Goal: Task Accomplishment & Management: Use online tool/utility

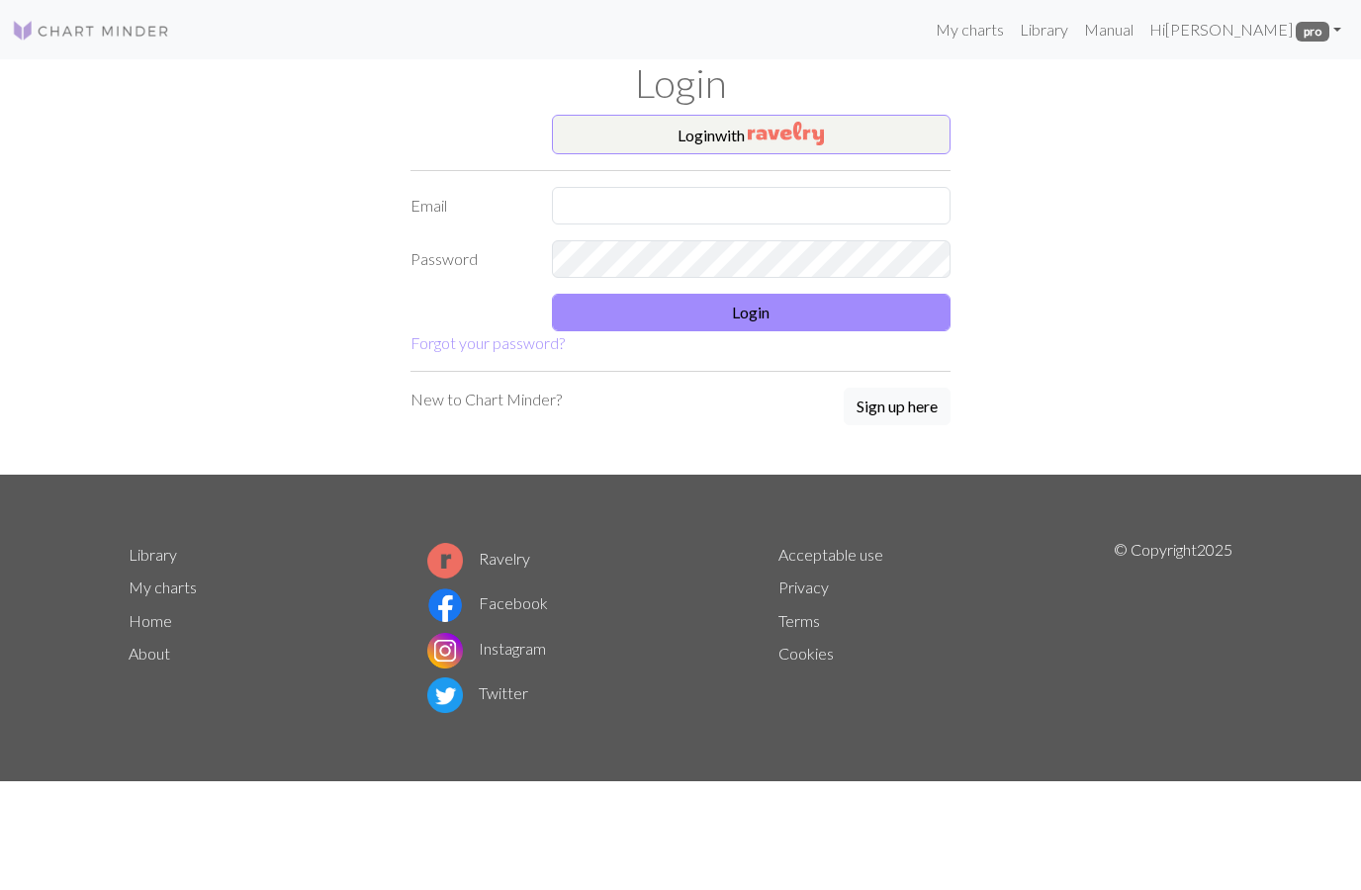
click at [597, 220] on input "text" at bounding box center [752, 206] width 400 height 38
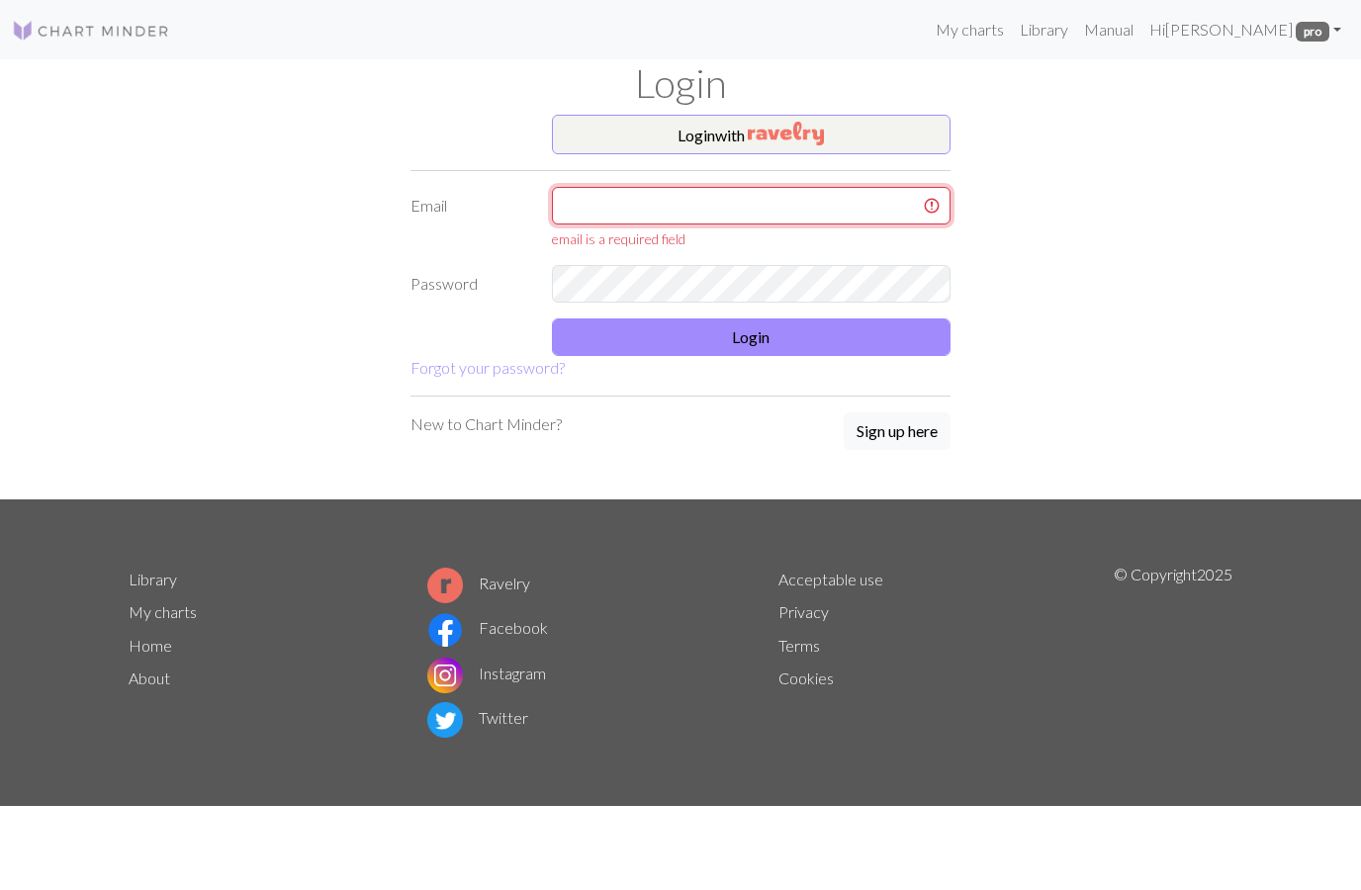
type input "[EMAIL_ADDRESS][DOMAIN_NAME]"
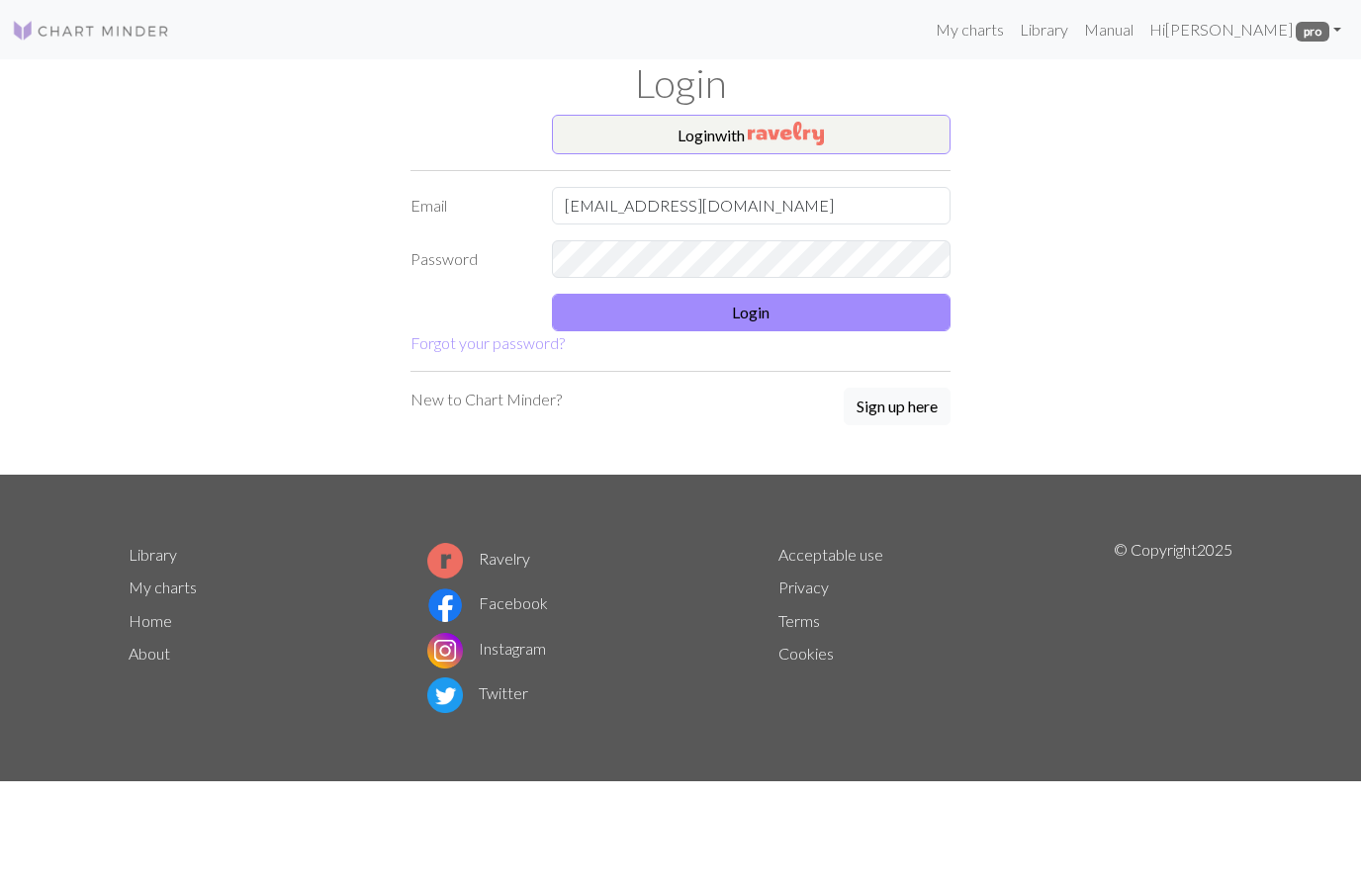
click at [765, 318] on button "Login" at bounding box center [752, 313] width 400 height 38
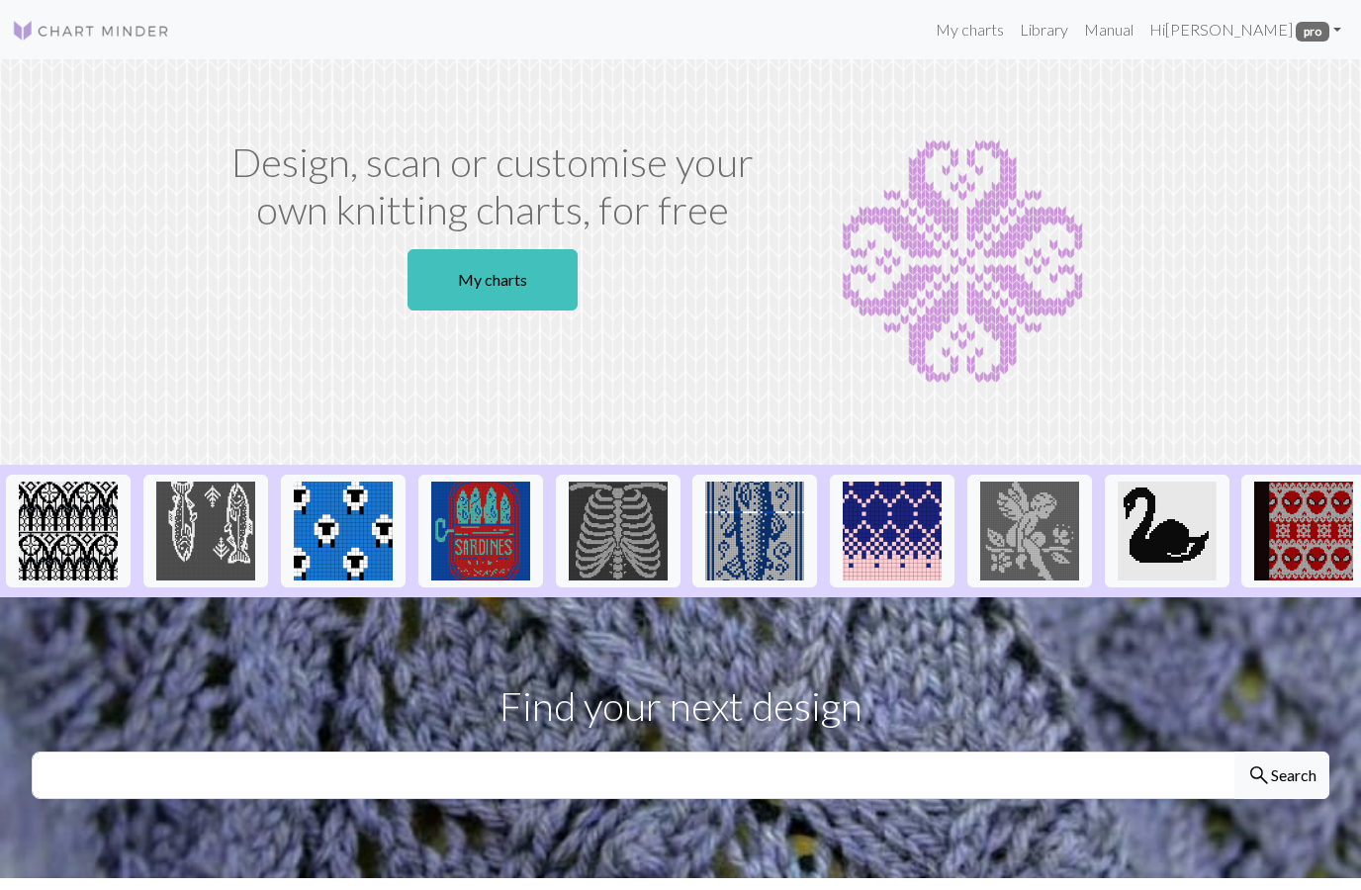
click at [538, 273] on link "My charts" at bounding box center [492, 279] width 170 height 61
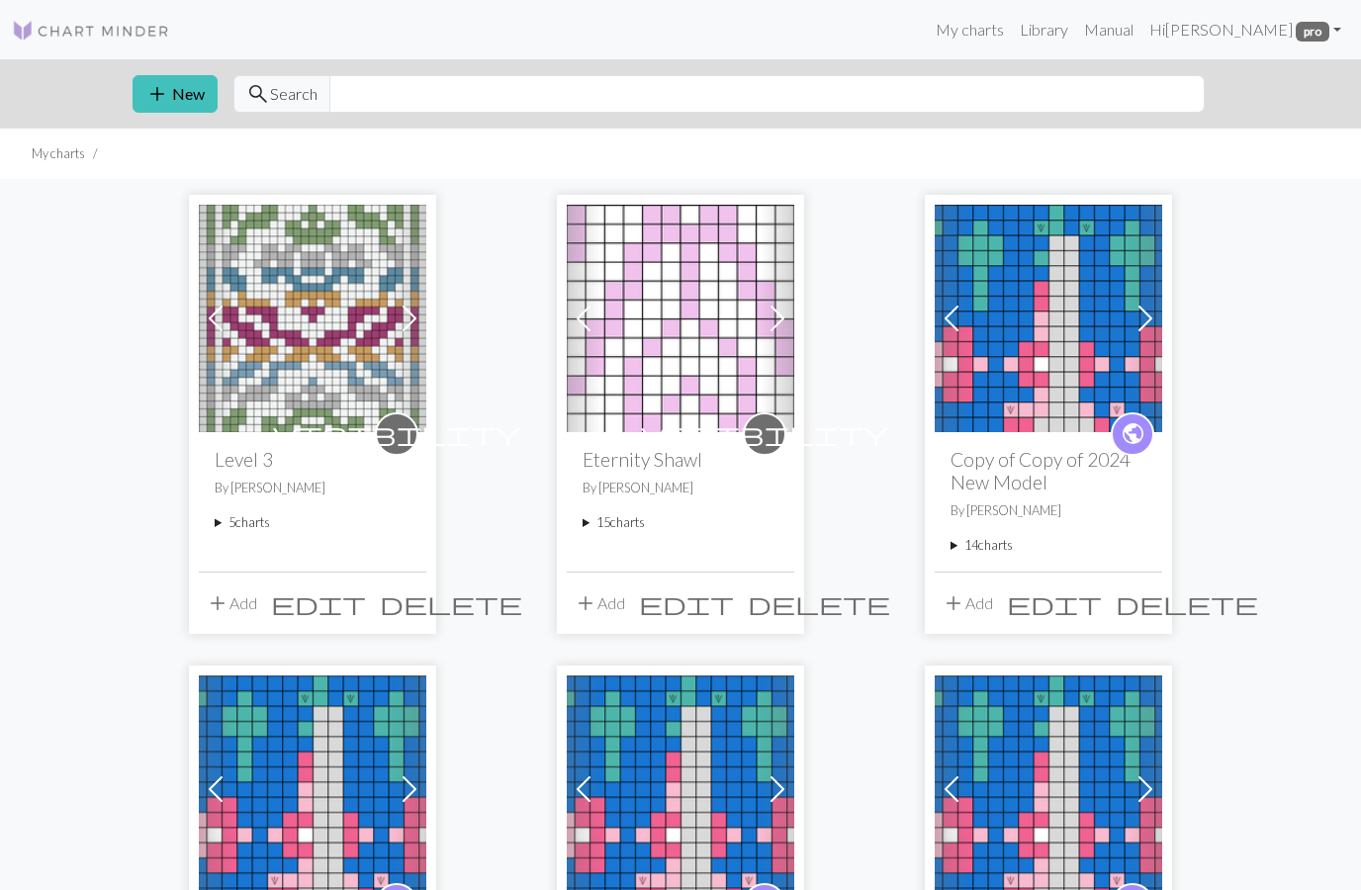
click at [623, 523] on summary "15 charts" at bounding box center [681, 522] width 196 height 19
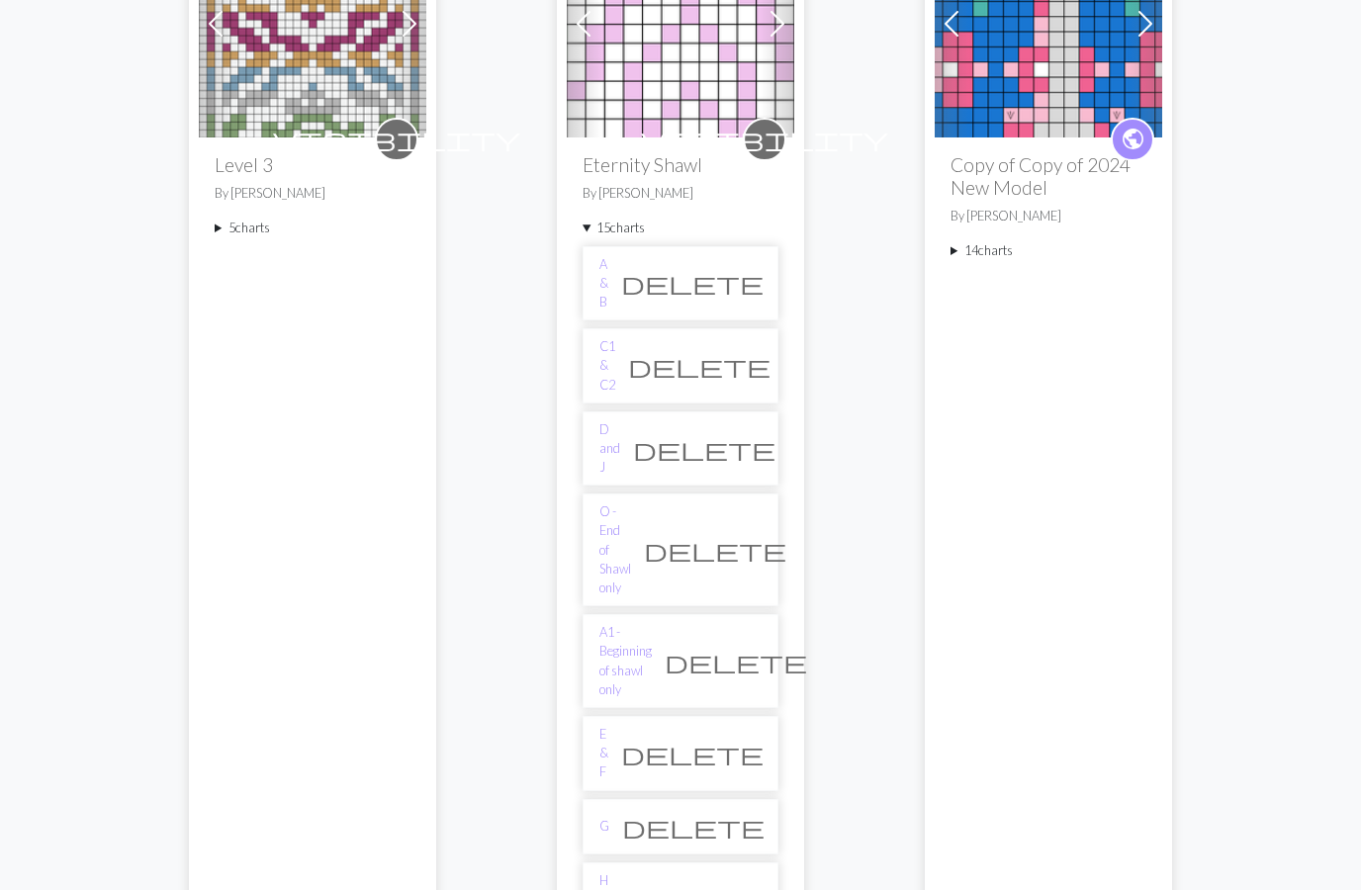
scroll to position [298, 0]
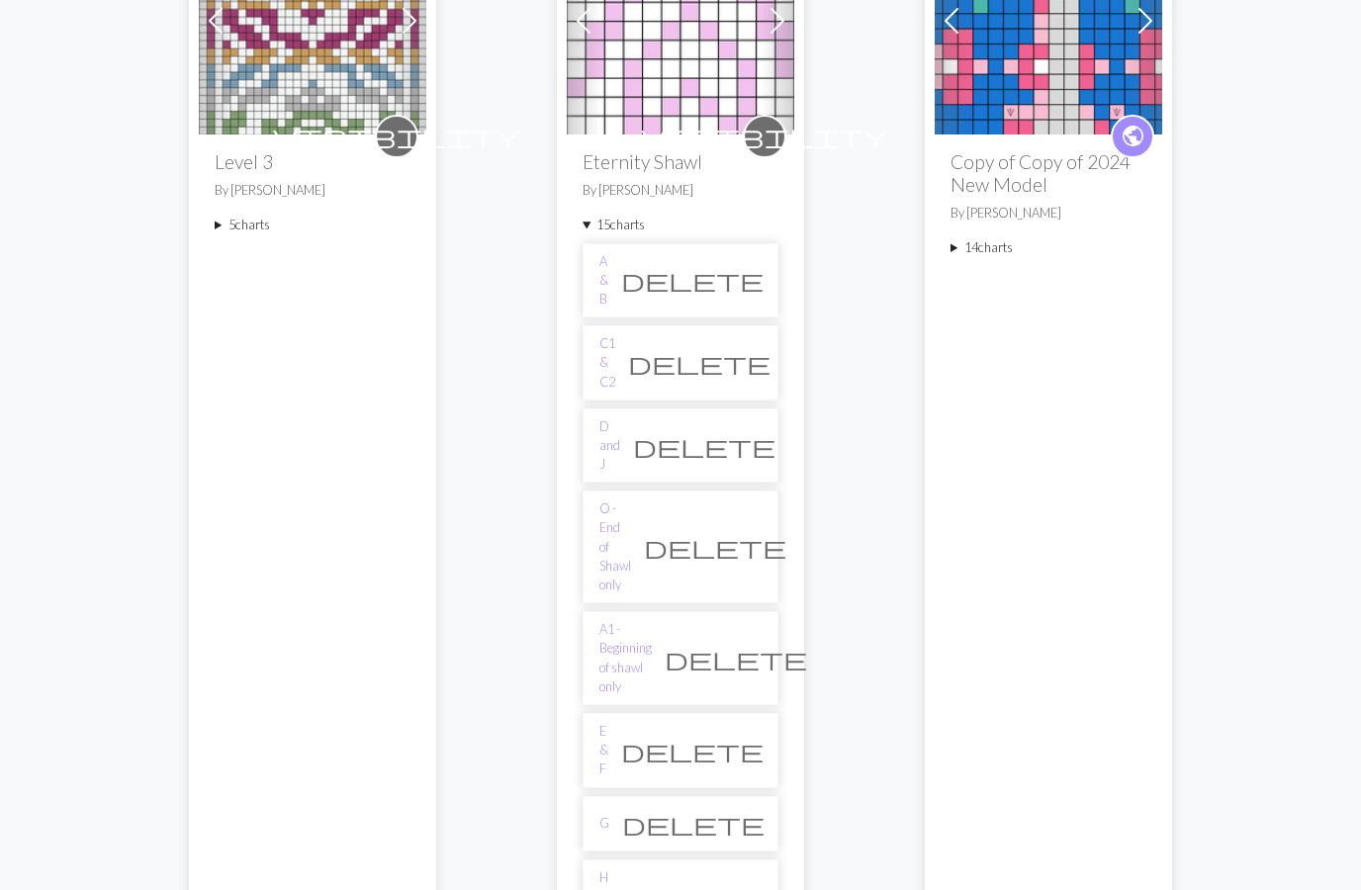
click at [608, 814] on link "G" at bounding box center [604, 823] width 10 height 19
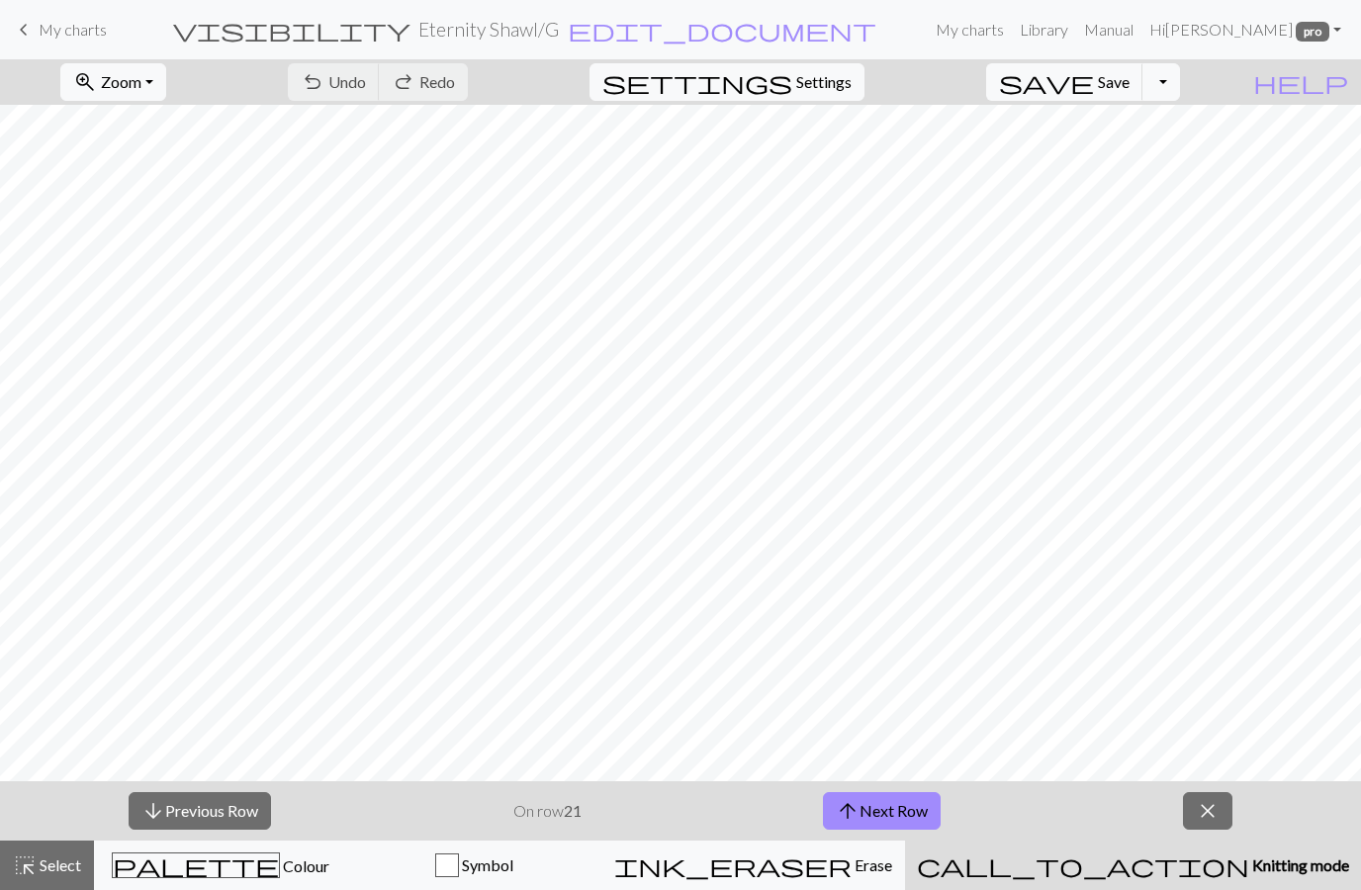
click at [227, 800] on button "arrow_downward Previous Row" at bounding box center [200, 811] width 142 height 38
click at [221, 802] on button "arrow_downward Previous Row" at bounding box center [200, 811] width 142 height 38
click at [216, 811] on button "arrow_downward Previous Row" at bounding box center [200, 811] width 142 height 38
click at [215, 811] on button "arrow_downward Previous Row" at bounding box center [200, 811] width 142 height 38
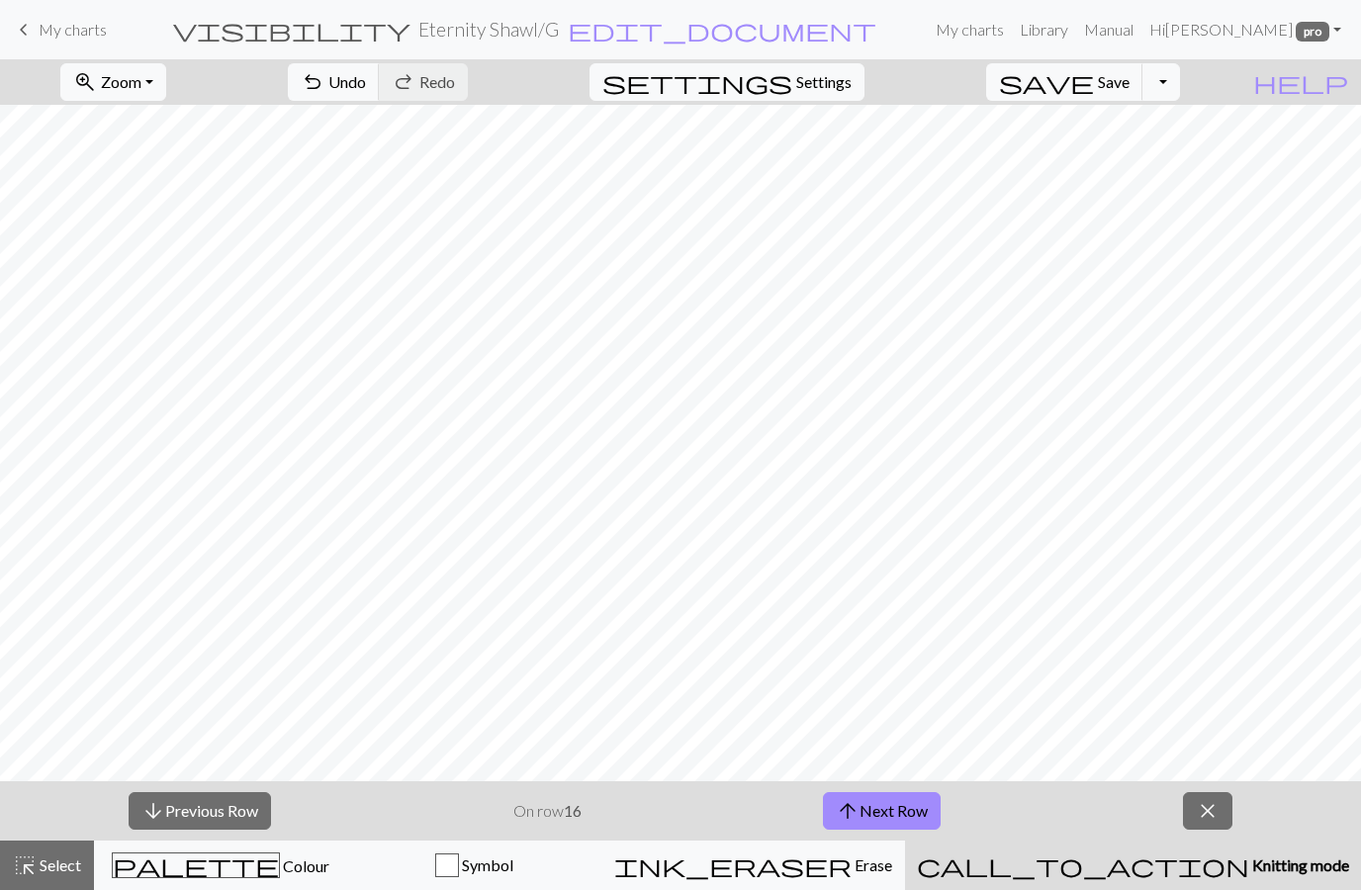
click at [216, 809] on button "arrow_downward Previous Row" at bounding box center [200, 811] width 142 height 38
click at [219, 812] on button "arrow_downward Previous Row" at bounding box center [200, 811] width 142 height 38
click at [219, 811] on button "arrow_downward Previous Row" at bounding box center [200, 811] width 142 height 38
click at [222, 818] on button "arrow_downward Previous Row" at bounding box center [200, 811] width 142 height 38
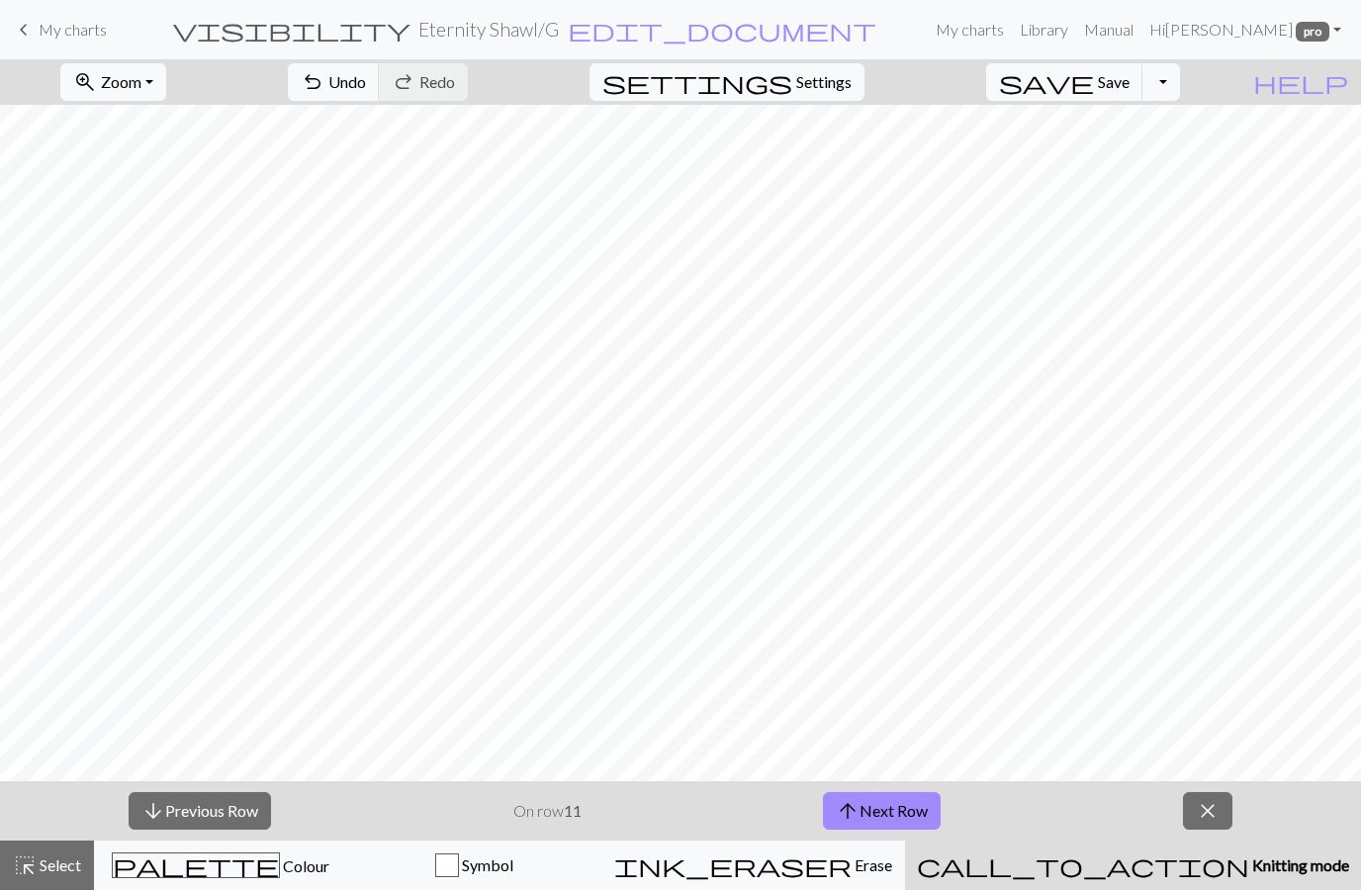
click at [222, 818] on button "arrow_downward Previous Row" at bounding box center [200, 811] width 142 height 38
click at [212, 811] on button "arrow_downward Previous Row" at bounding box center [200, 811] width 142 height 38
click at [212, 811] on button "arrow_downward Previous Row" at bounding box center [201, 811] width 142 height 38
click at [211, 815] on button "arrow_downward Previous Row" at bounding box center [201, 811] width 142 height 38
click at [210, 815] on button "arrow_downward Previous Row" at bounding box center [201, 811] width 142 height 38
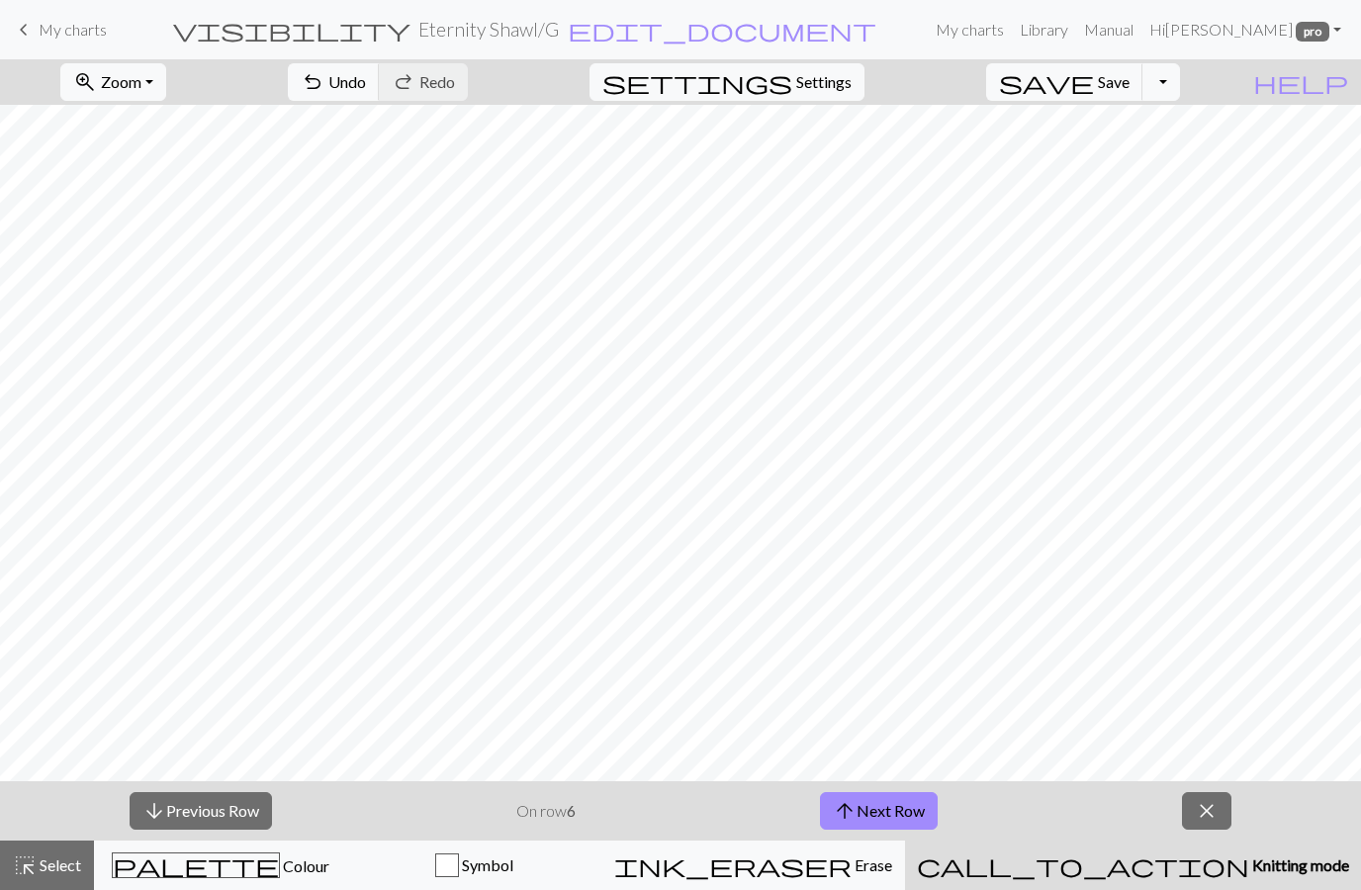
click at [210, 813] on button "arrow_downward Previous Row" at bounding box center [201, 811] width 142 height 38
click at [210, 812] on button "arrow_downward Previous Row" at bounding box center [201, 811] width 142 height 38
click at [210, 816] on button "arrow_downward Previous Row" at bounding box center [201, 811] width 142 height 38
click at [209, 813] on button "arrow_downward Previous Row" at bounding box center [201, 811] width 142 height 38
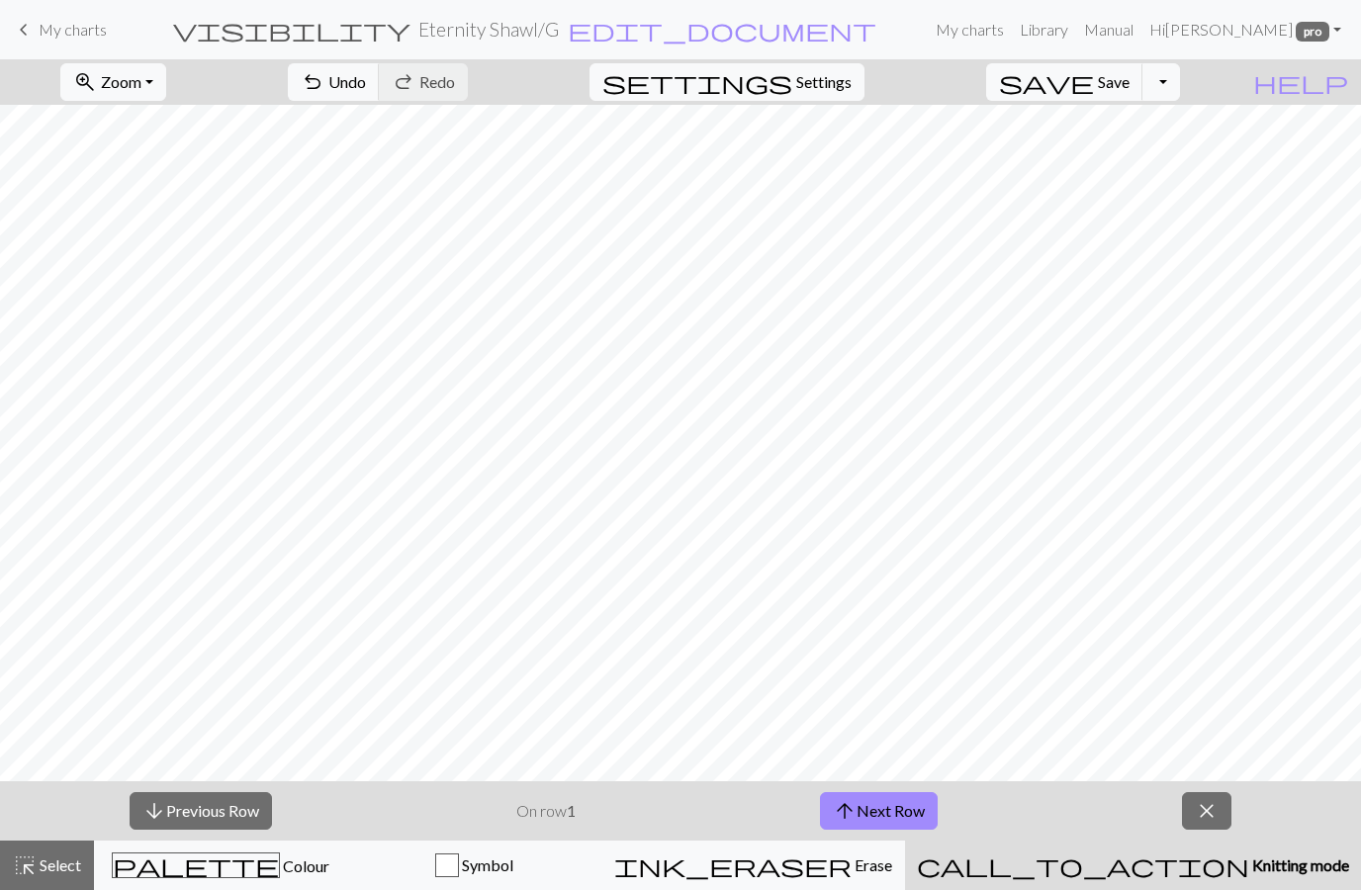
click at [280, 865] on span "Colour" at bounding box center [304, 866] width 49 height 19
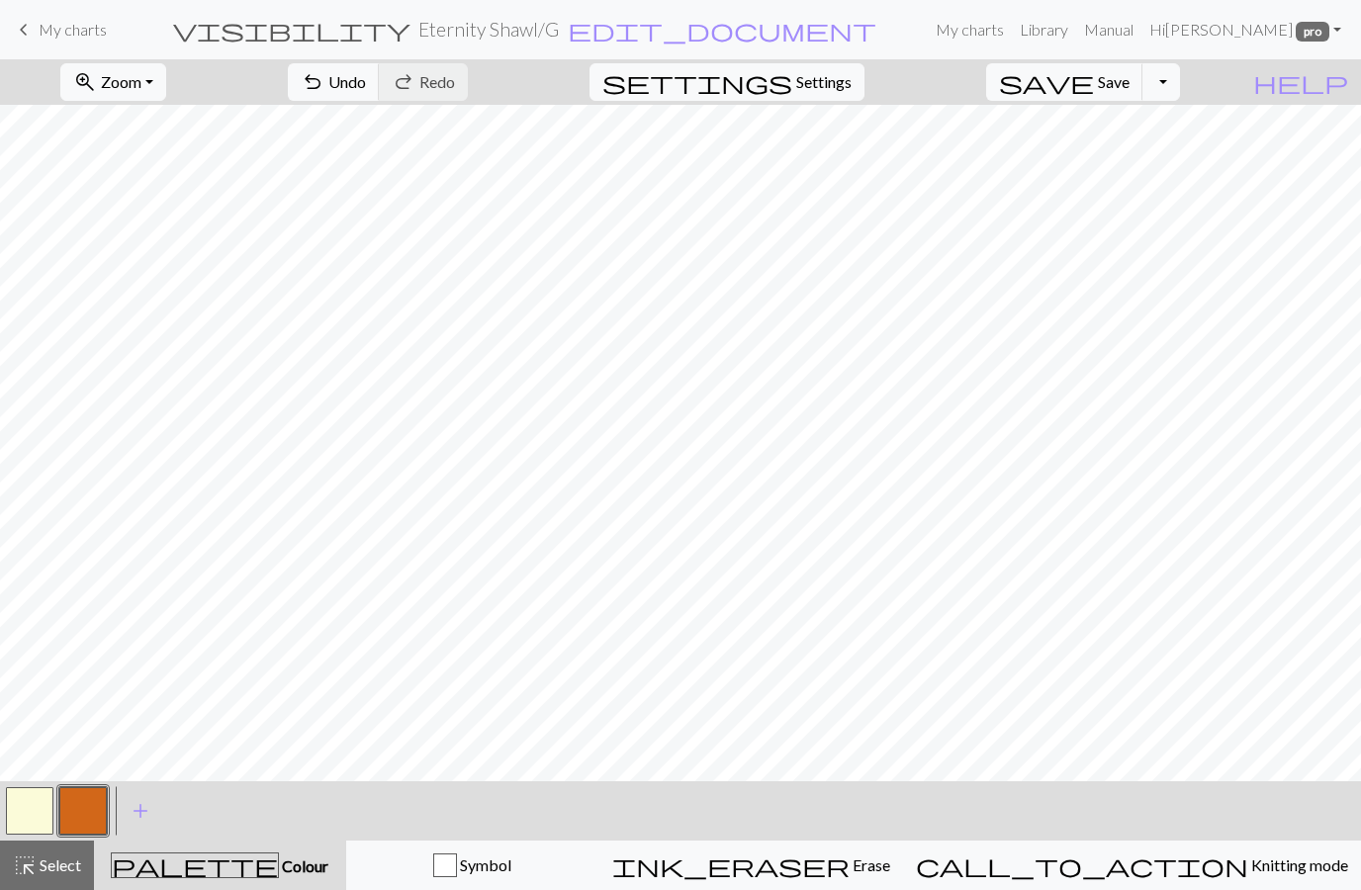
click at [101, 817] on button "button" at bounding box center [82, 810] width 47 height 47
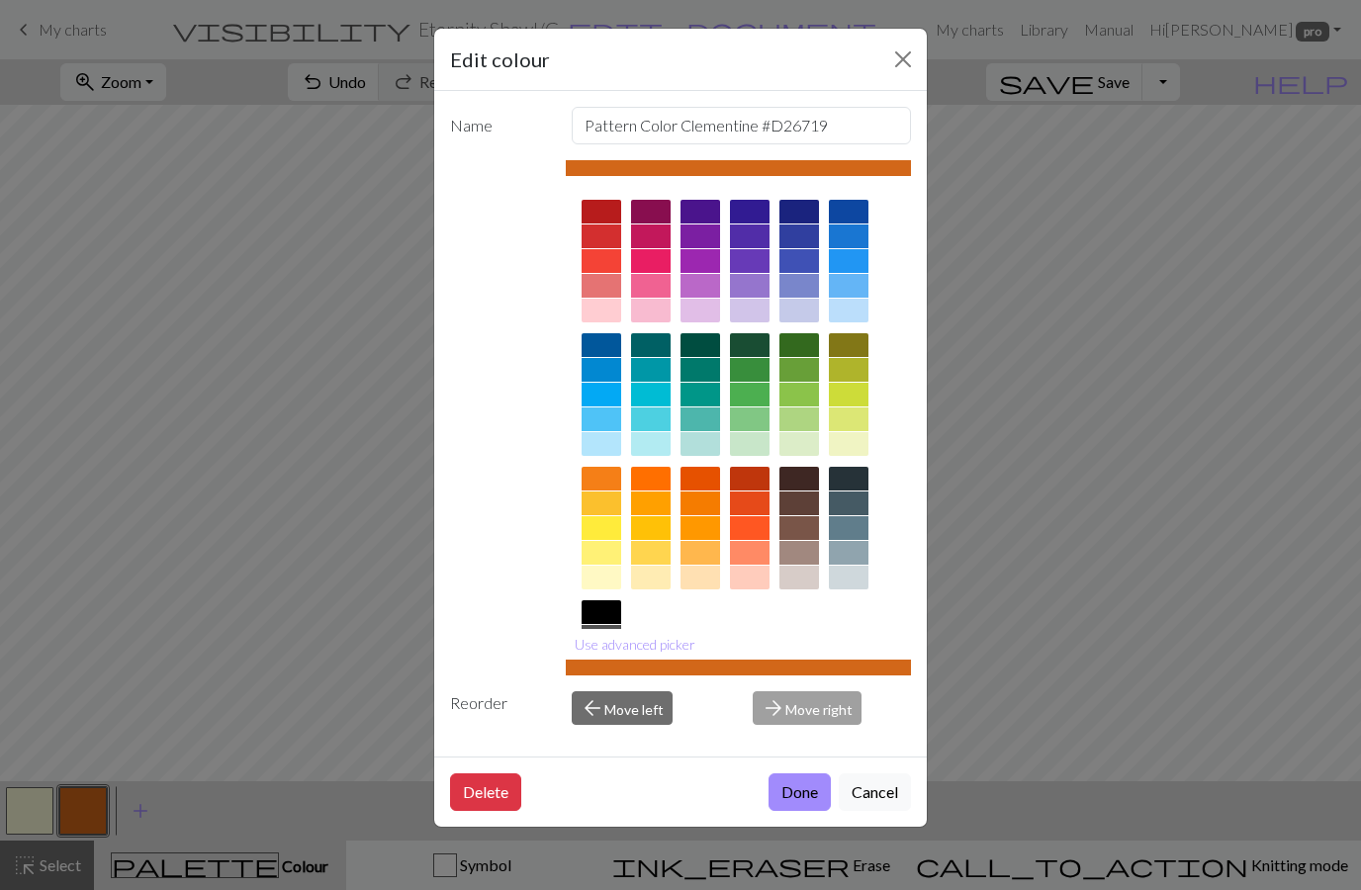
click at [665, 480] on div at bounding box center [651, 479] width 40 height 24
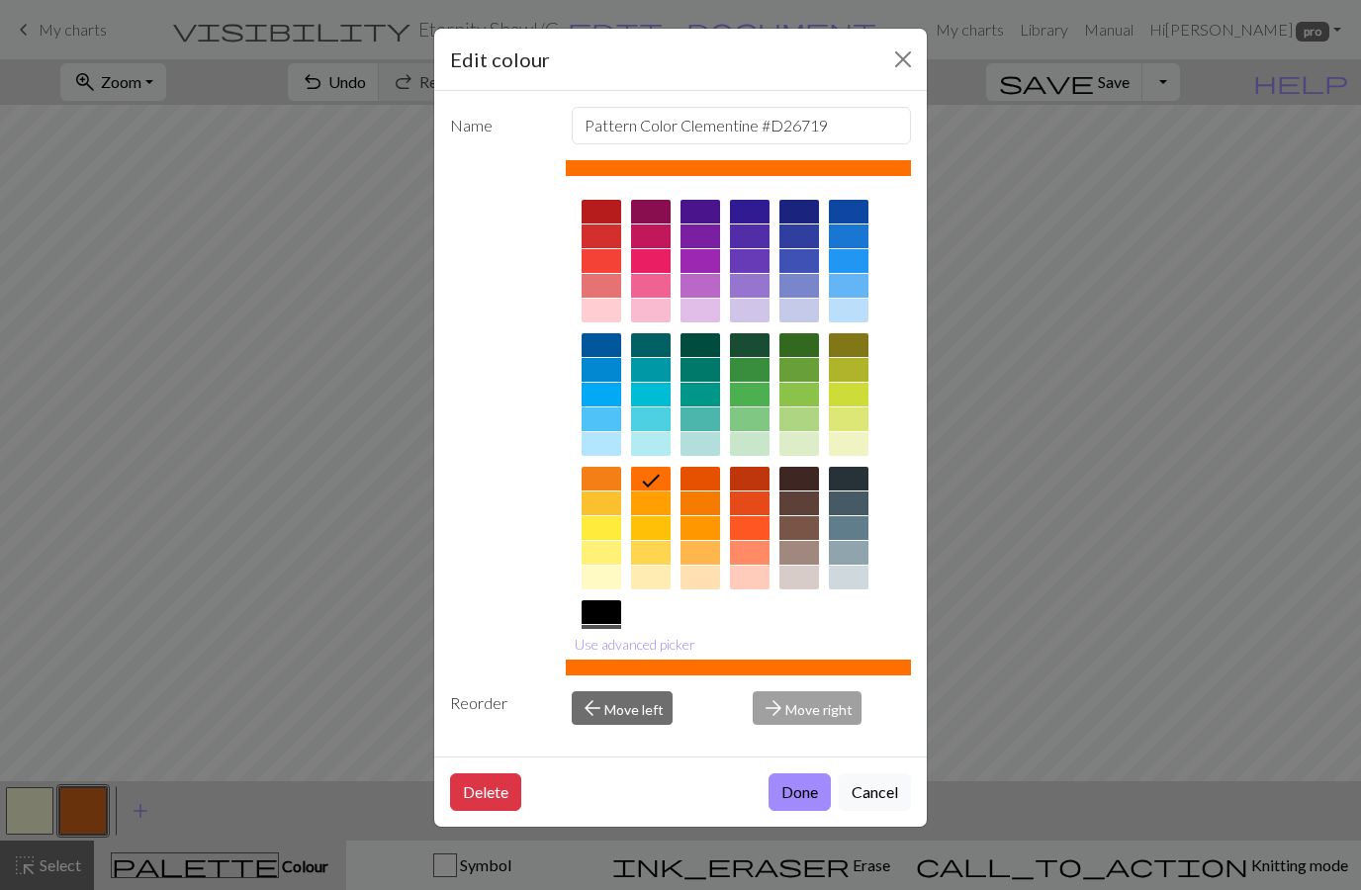
click at [787, 811] on button "Done" at bounding box center [799, 792] width 62 height 38
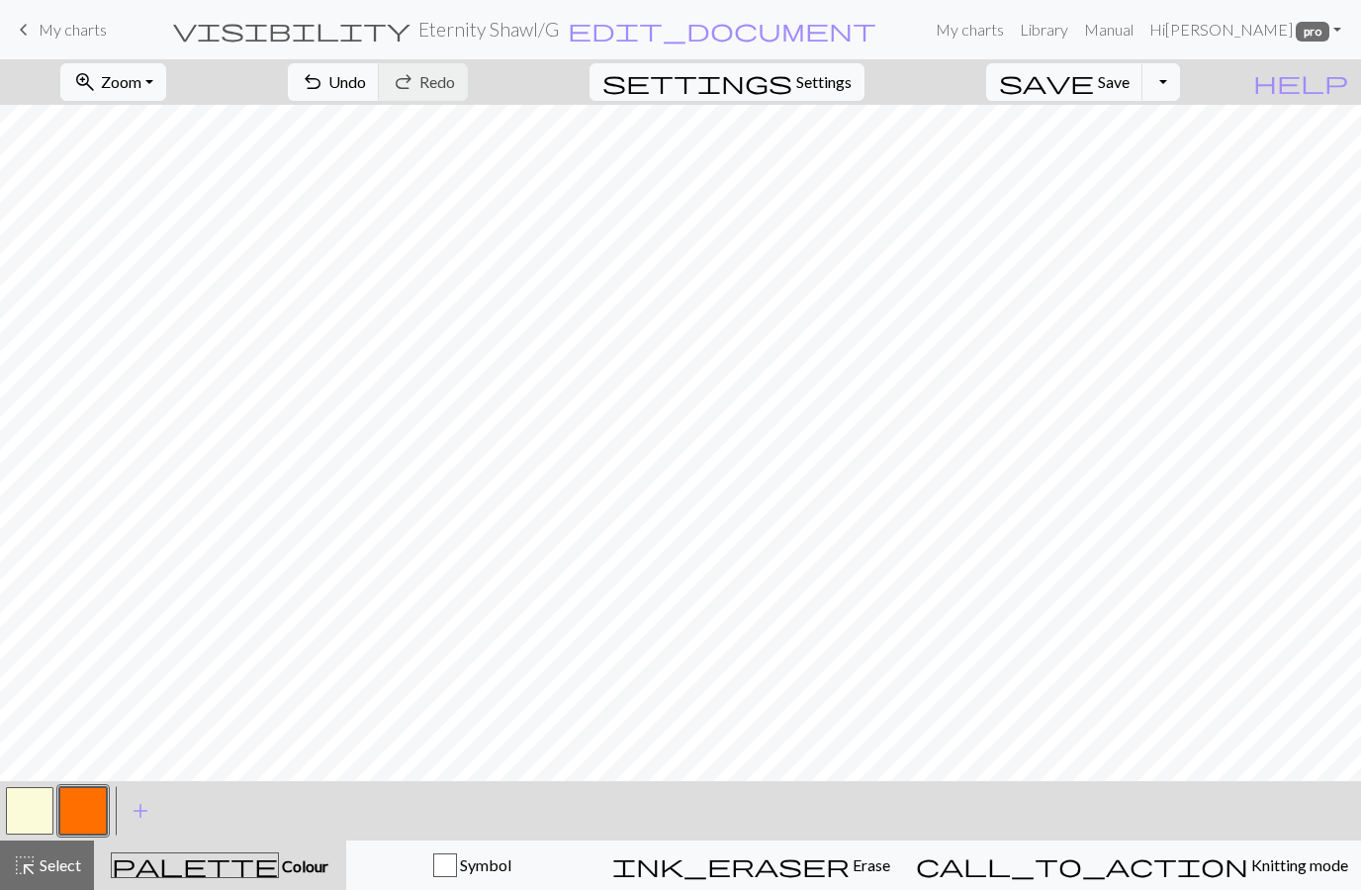
click at [1174, 875] on div "call_to_action Knitting mode Knitting mode" at bounding box center [1132, 866] width 432 height 24
click at [1248, 874] on span "Knitting mode" at bounding box center [1298, 865] width 100 height 19
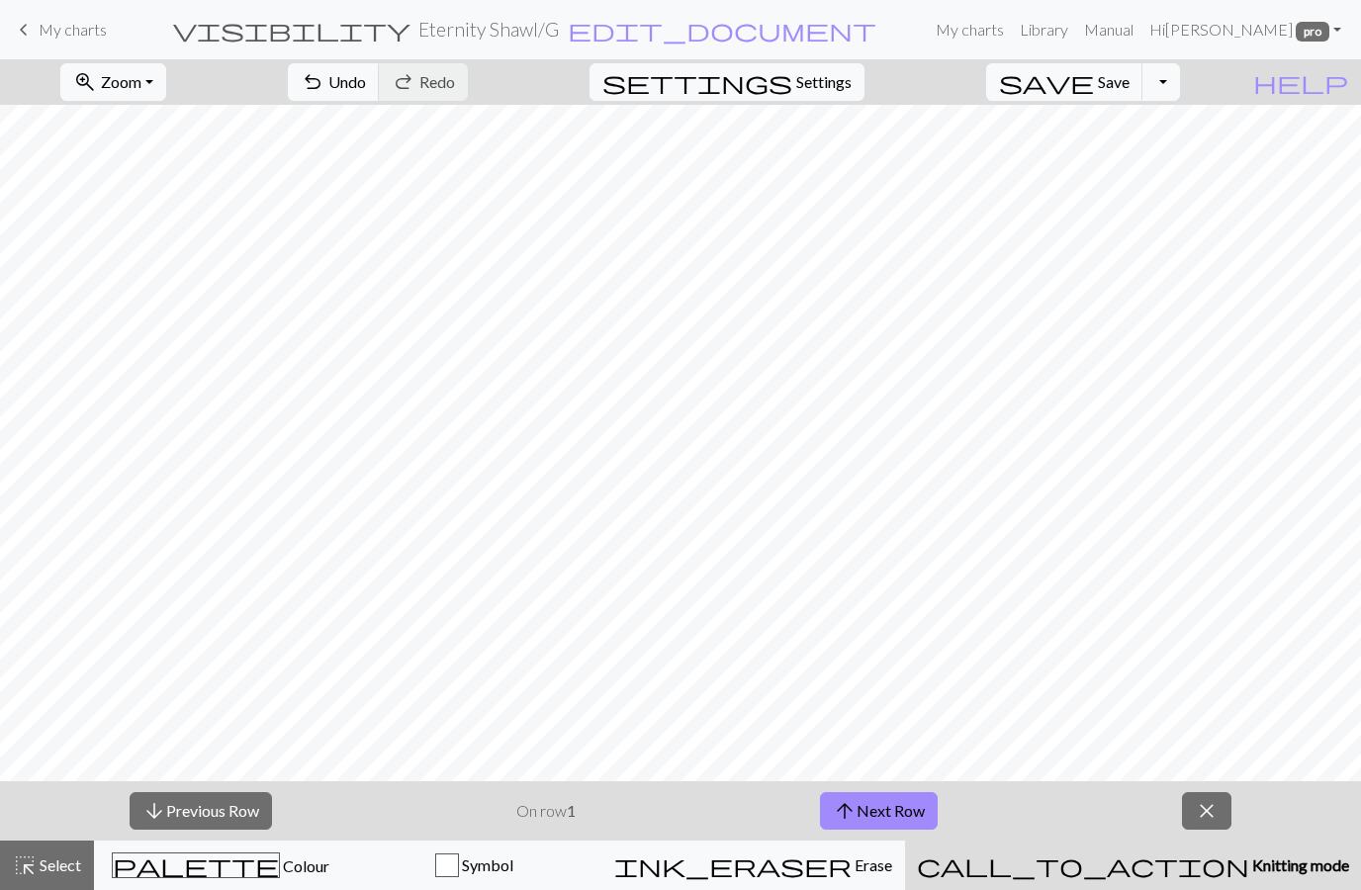
click at [1129, 85] on span "Save" at bounding box center [1114, 81] width 32 height 19
click at [1180, 84] on button "Toggle Dropdown" at bounding box center [1161, 82] width 38 height 38
click at [1141, 92] on button "save Save Save" at bounding box center [1064, 82] width 157 height 38
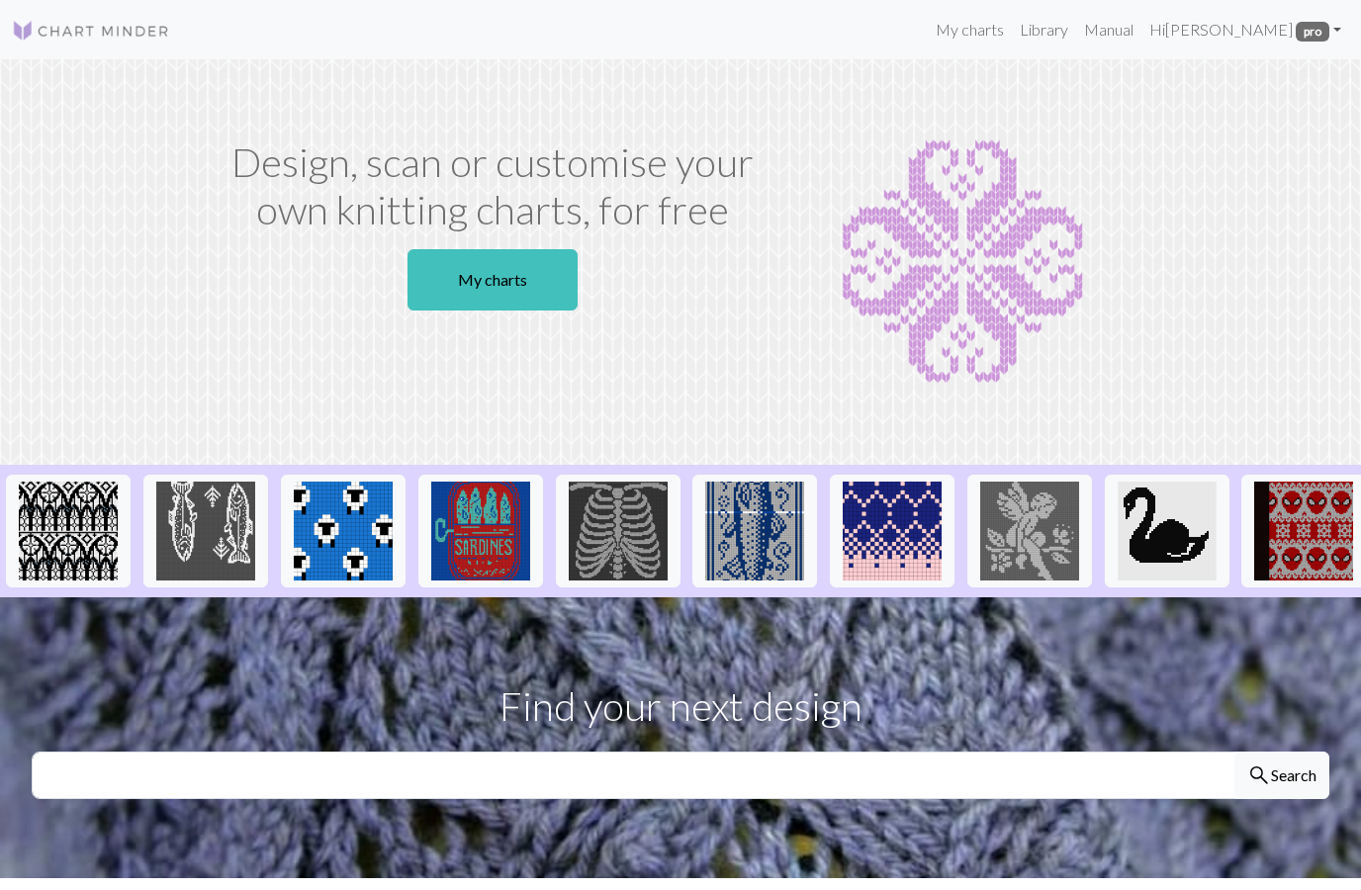
click at [530, 286] on link "My charts" at bounding box center [492, 279] width 170 height 61
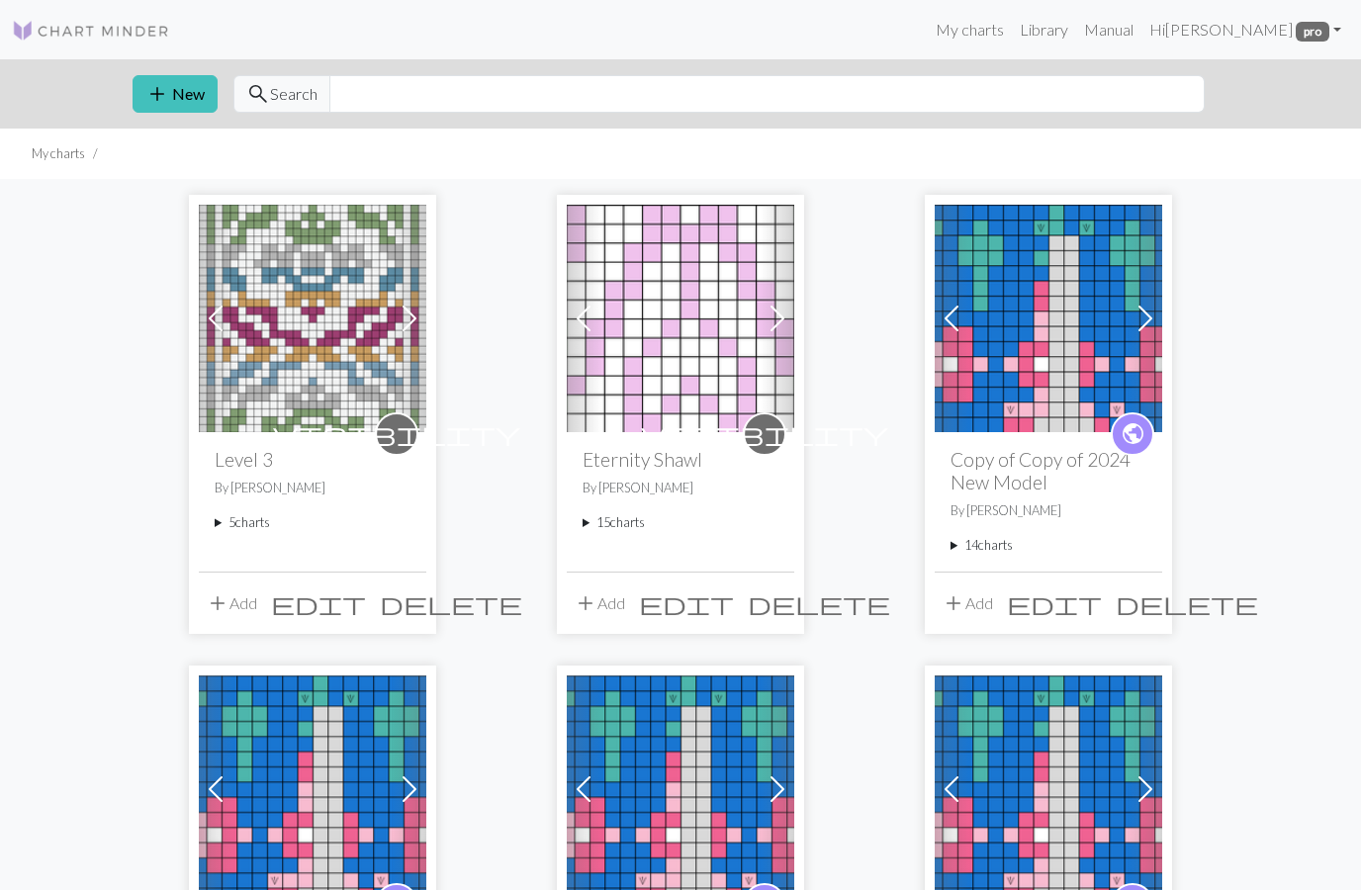
click at [596, 526] on summary "15 charts" at bounding box center [681, 522] width 196 height 19
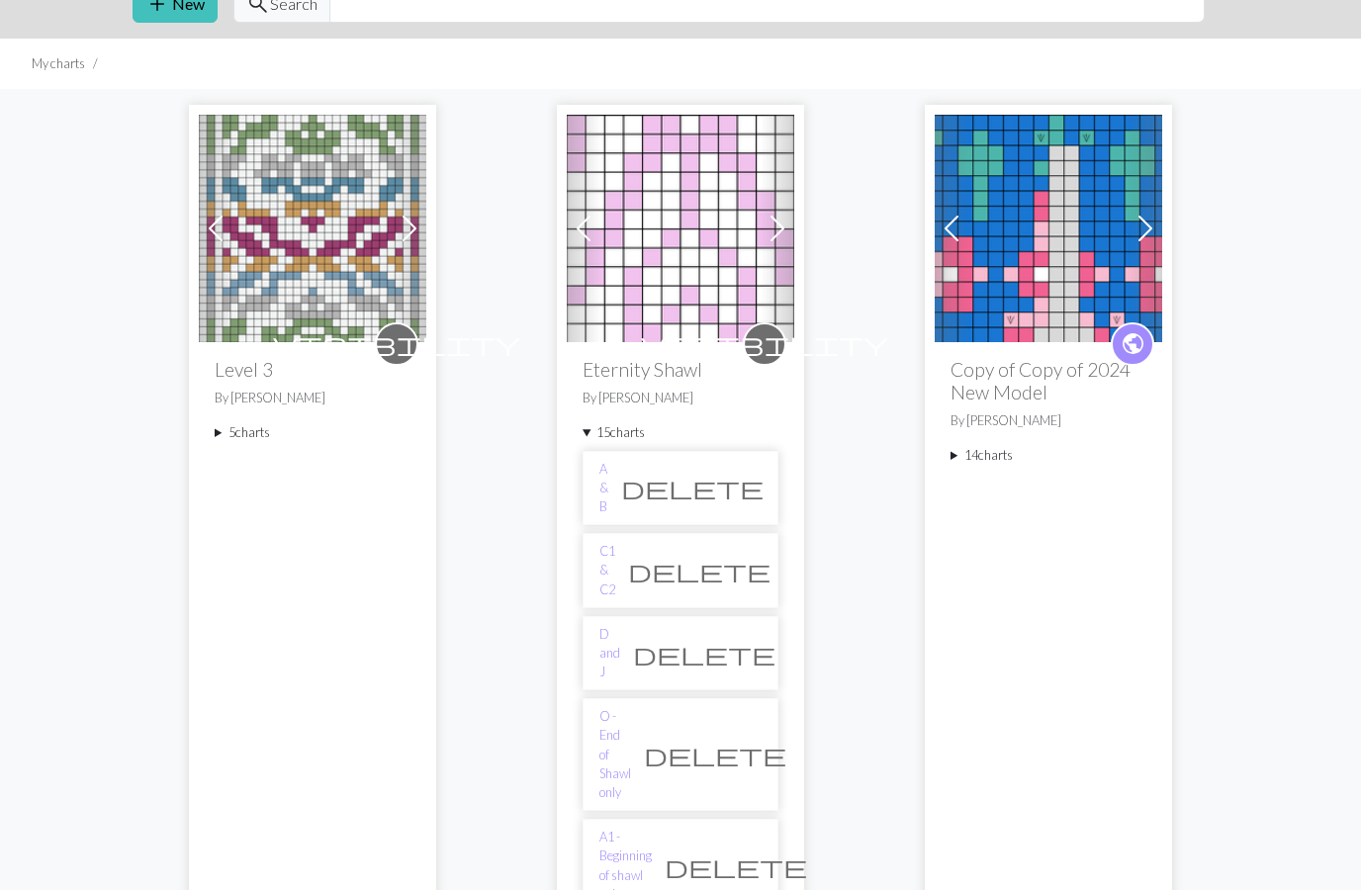
scroll to position [125, 0]
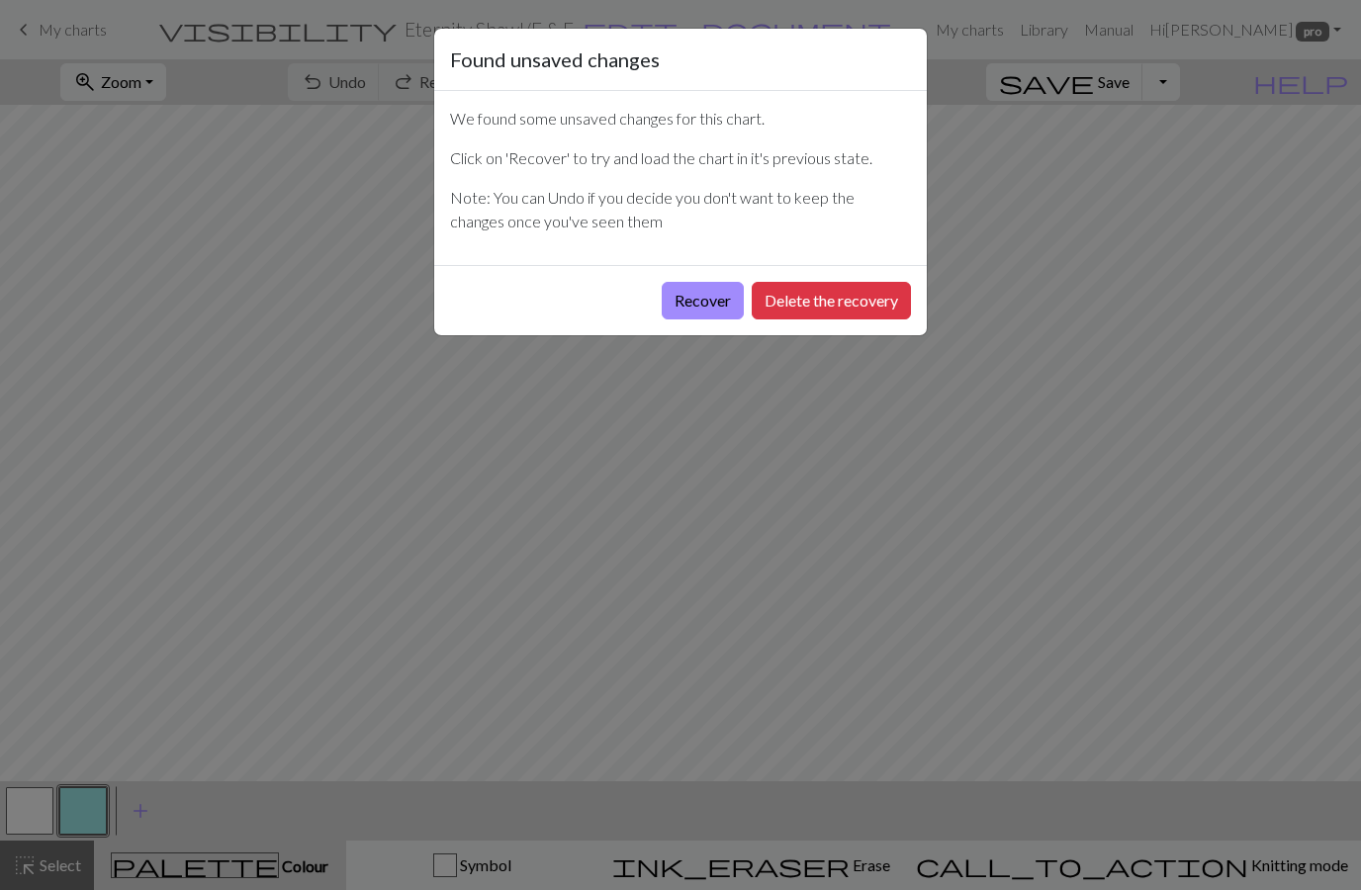
click at [703, 314] on button "Recover" at bounding box center [703, 301] width 82 height 38
